Goal: Task Accomplishment & Management: Use online tool/utility

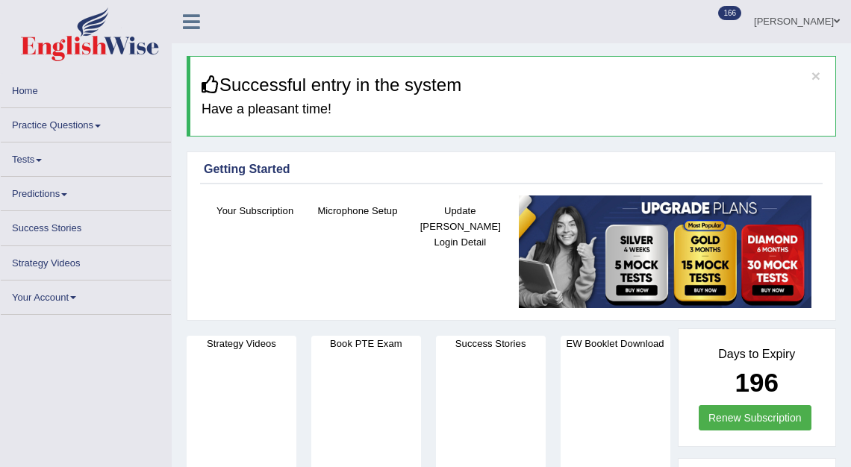
click at [29, 158] on link "Tests" at bounding box center [86, 157] width 170 height 29
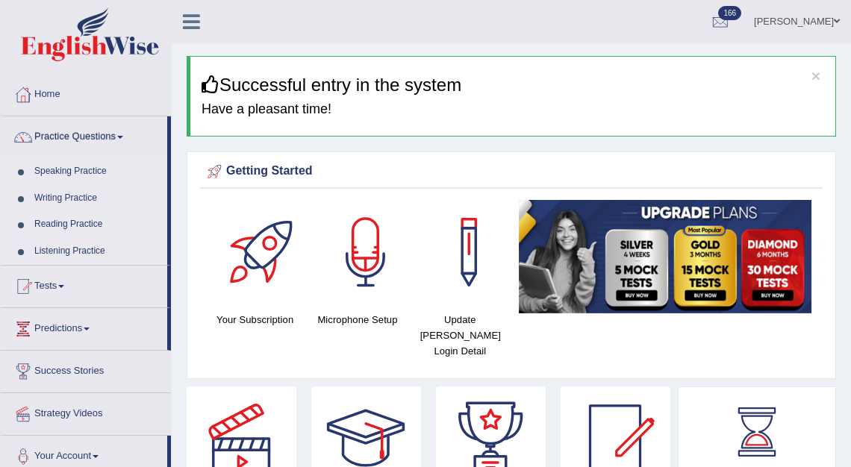
scroll to position [72, 0]
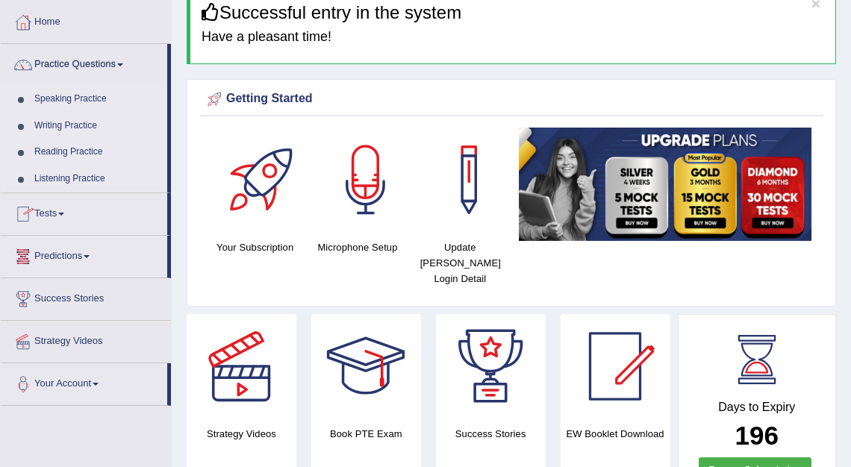
click at [54, 210] on link "Tests" at bounding box center [84, 211] width 167 height 37
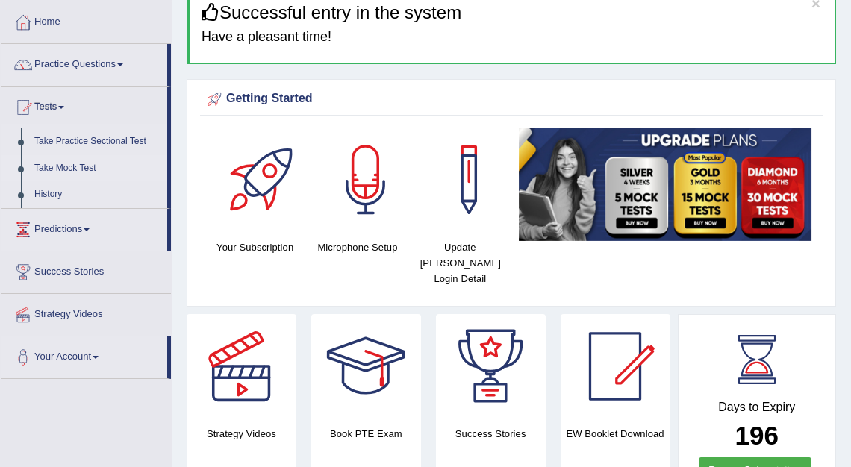
click at [66, 170] on link "Take Mock Test" at bounding box center [98, 168] width 140 height 27
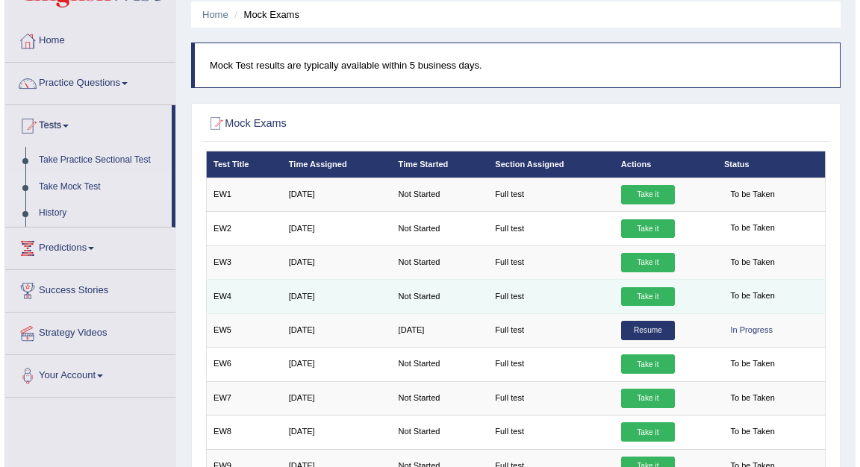
scroll to position [57, 0]
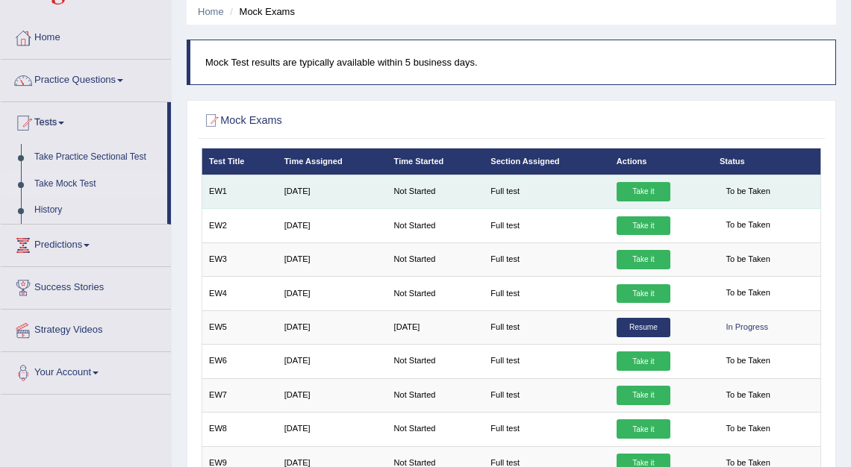
click at [638, 187] on link "Take it" at bounding box center [644, 191] width 54 height 19
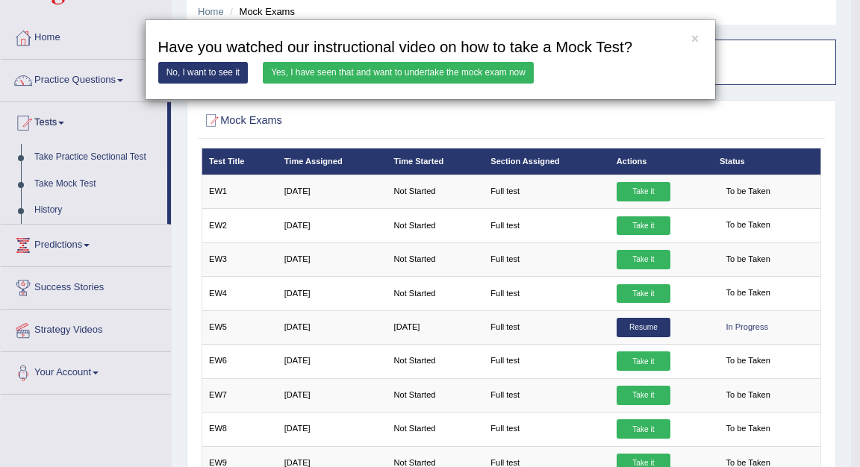
click at [475, 71] on link "Yes, I have seen that and want to undertake the mock exam now" at bounding box center [398, 73] width 271 height 22
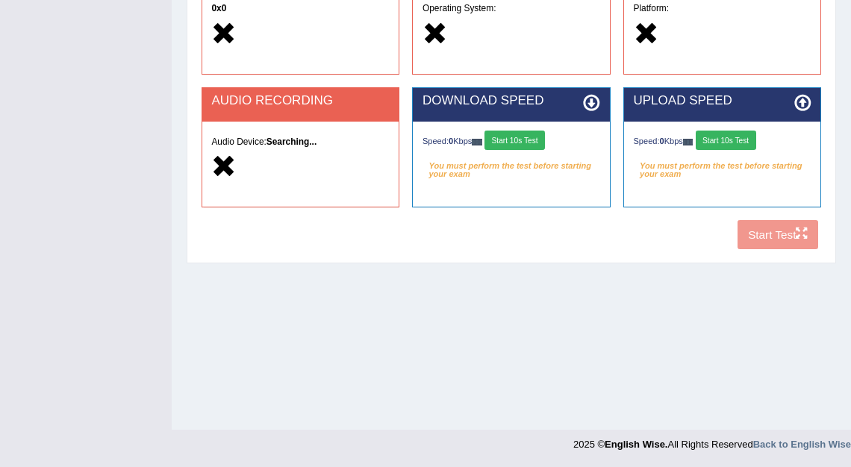
click at [524, 142] on button "Start 10s Test" at bounding box center [515, 140] width 60 height 19
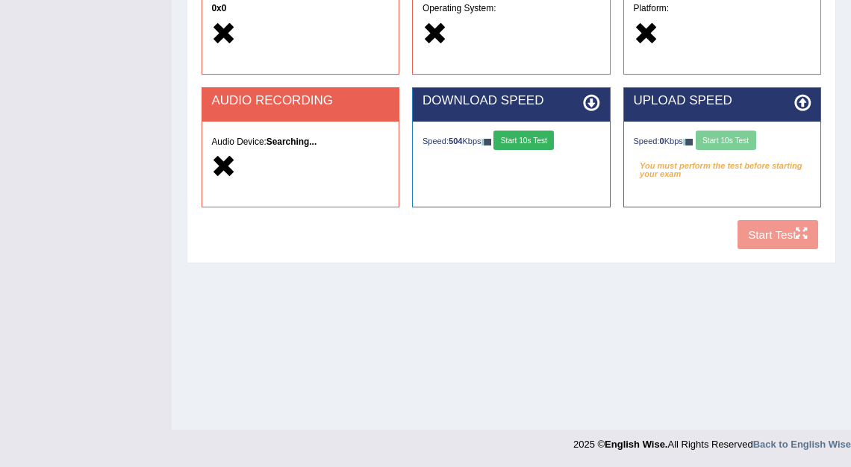
click at [725, 136] on div "Speed: 0 Kbps Start 10s Test" at bounding box center [723, 142] width 178 height 22
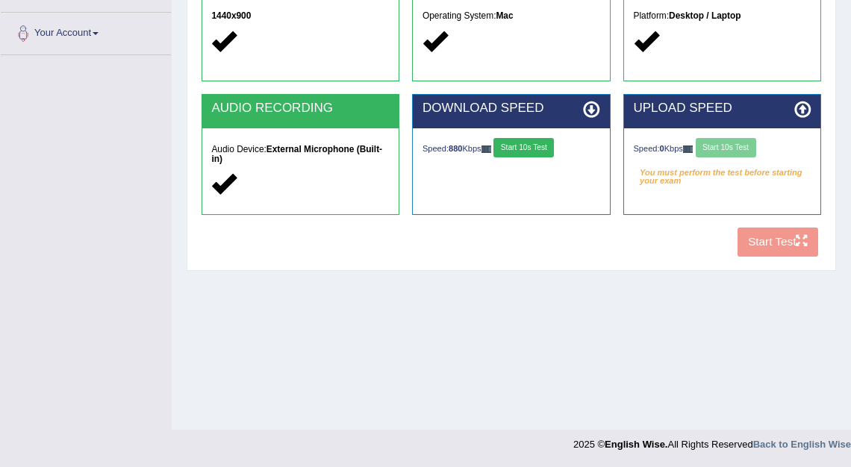
click at [721, 146] on div "Speed: 0 Kbps Start 10s Test" at bounding box center [723, 149] width 178 height 22
click at [734, 146] on div "Speed: 0 Kbps Start 10s Test" at bounding box center [723, 149] width 178 height 22
click at [729, 150] on button "Start 10s Test" at bounding box center [726, 147] width 60 height 19
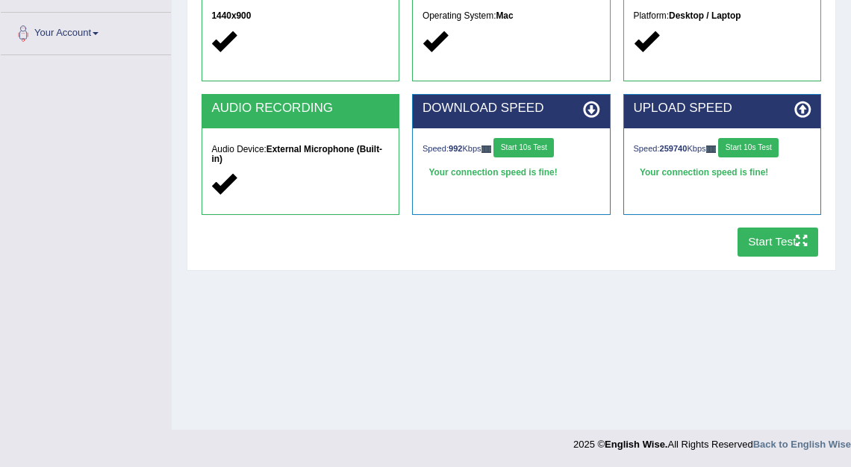
click at [764, 234] on button "Start Test" at bounding box center [778, 242] width 81 height 29
